Goal: Task Accomplishment & Management: Use online tool/utility

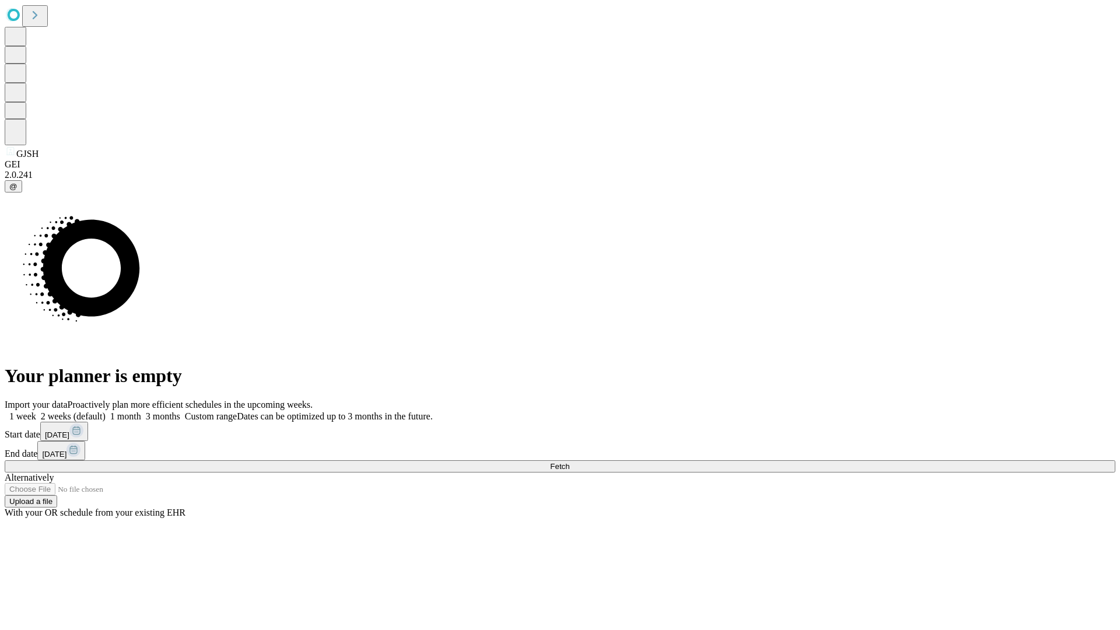
click at [570, 462] on span "Fetch" at bounding box center [559, 466] width 19 height 9
